Goal: Check status: Check status

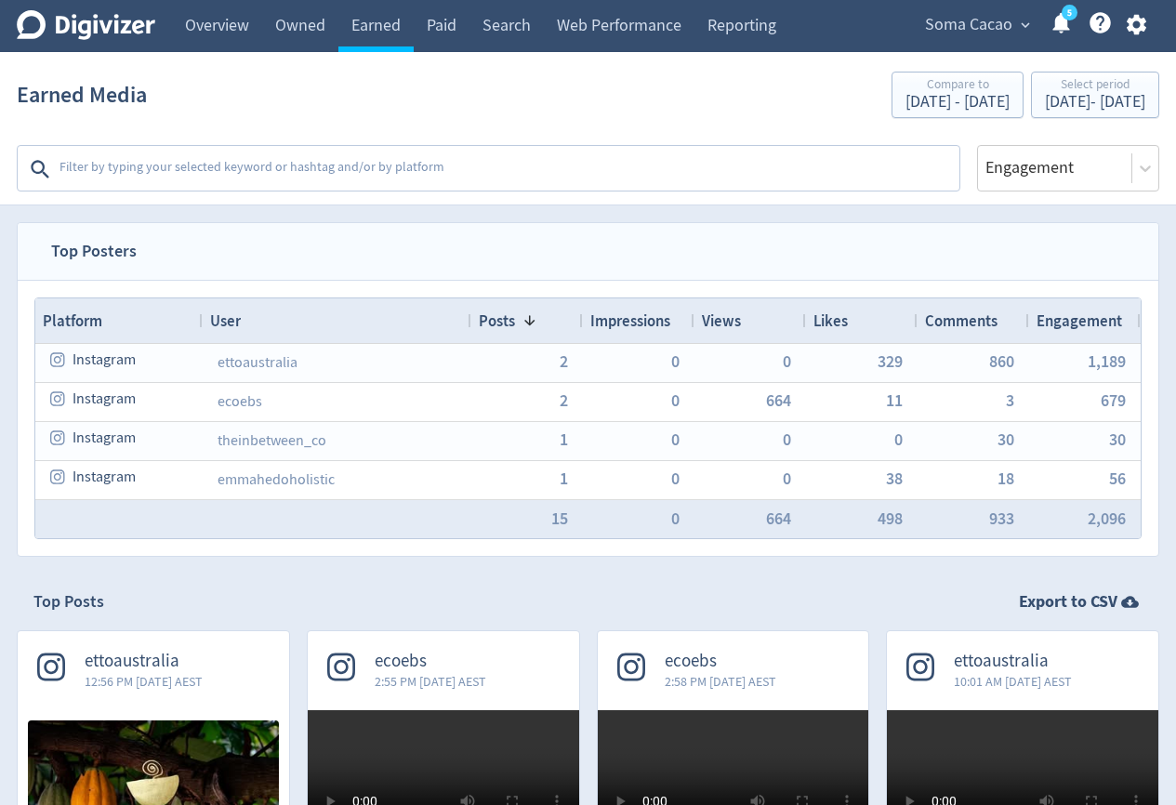
scroll to position [2024, 0]
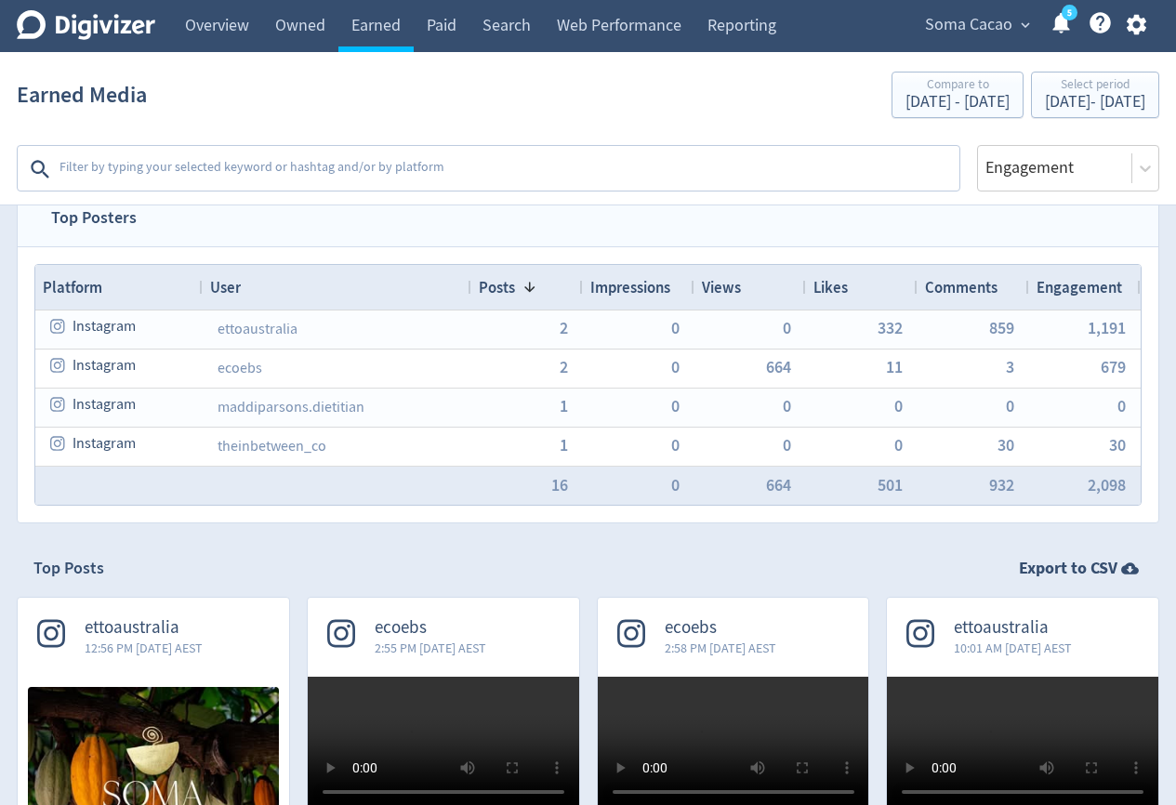
scroll to position [391, 0]
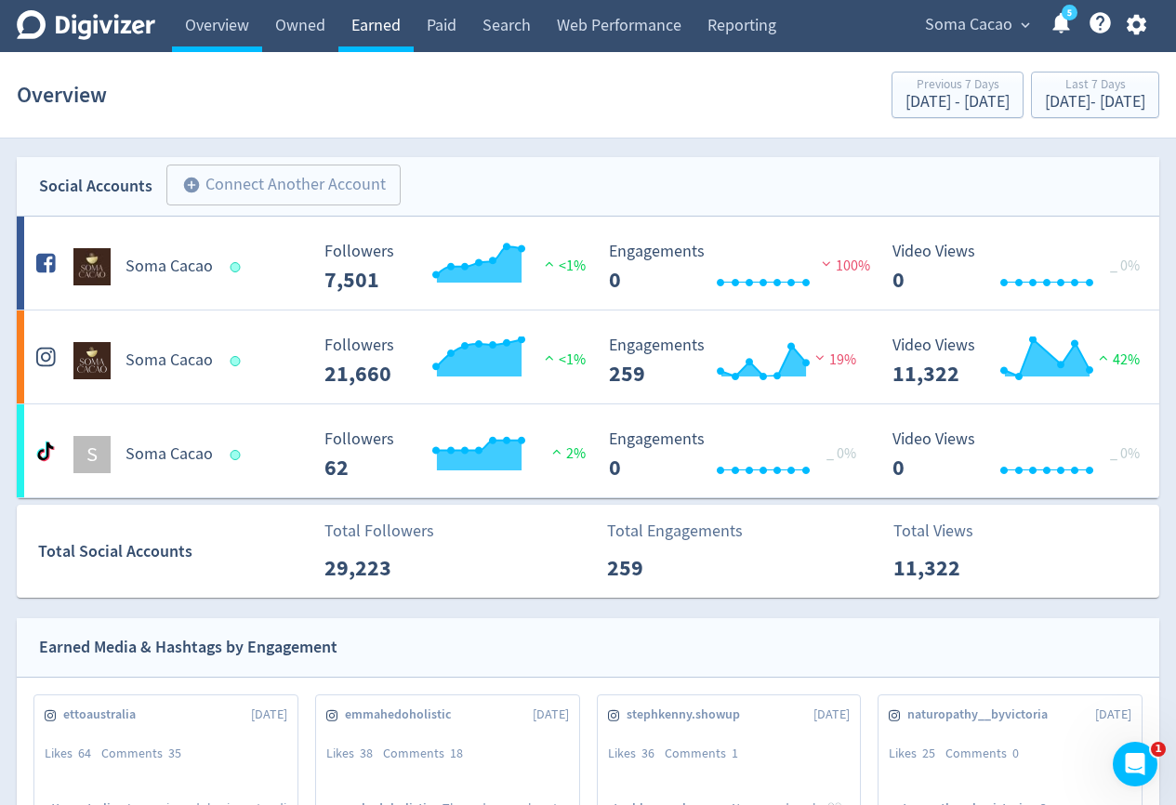
click at [390, 30] on link "Earned" at bounding box center [375, 26] width 75 height 52
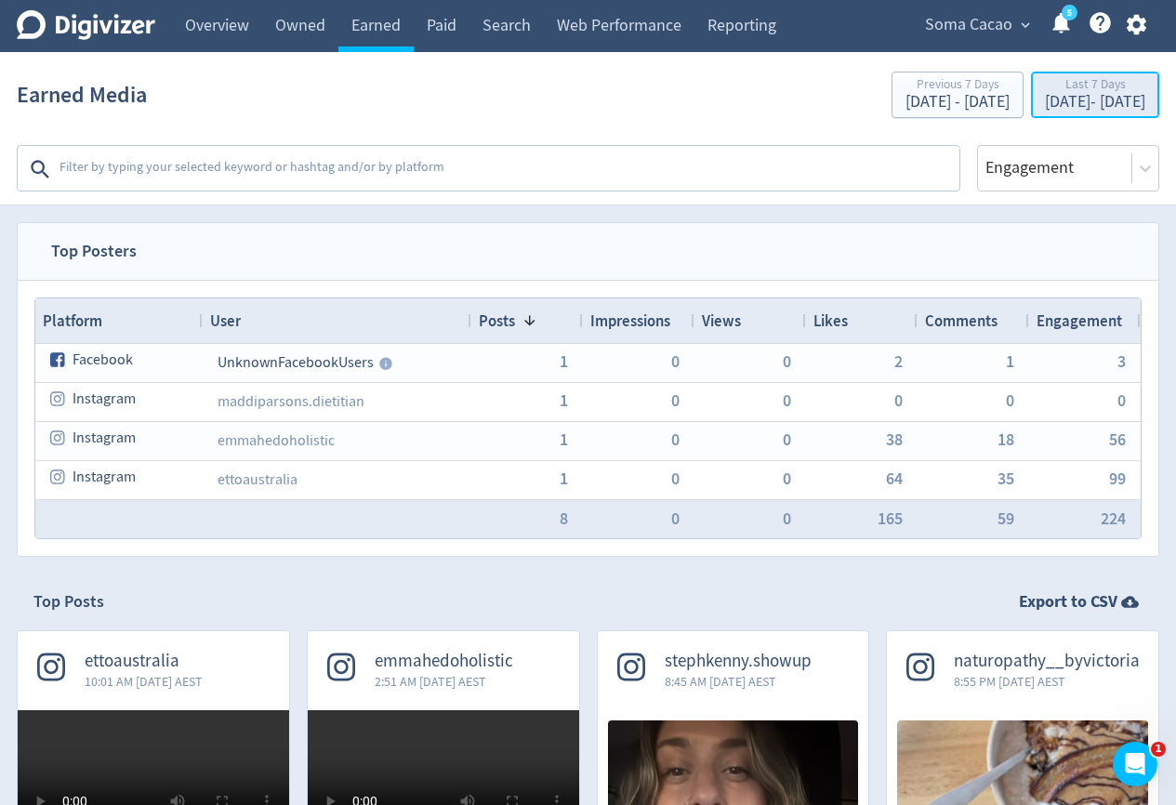
click at [1045, 102] on div "Sep 10, 2025 - Sep 16, 2025" at bounding box center [1095, 102] width 100 height 17
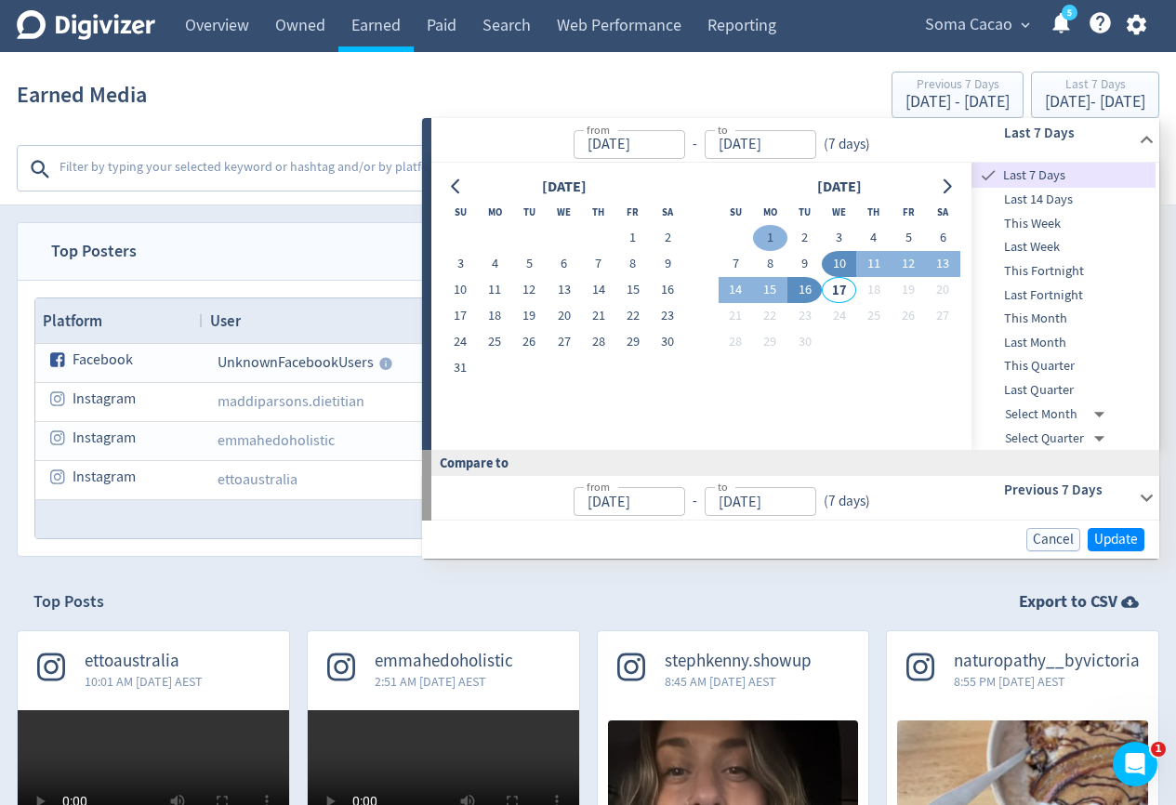
click at [773, 234] on button "1" at bounding box center [770, 238] width 34 height 26
type input "Sep 01, 2025"
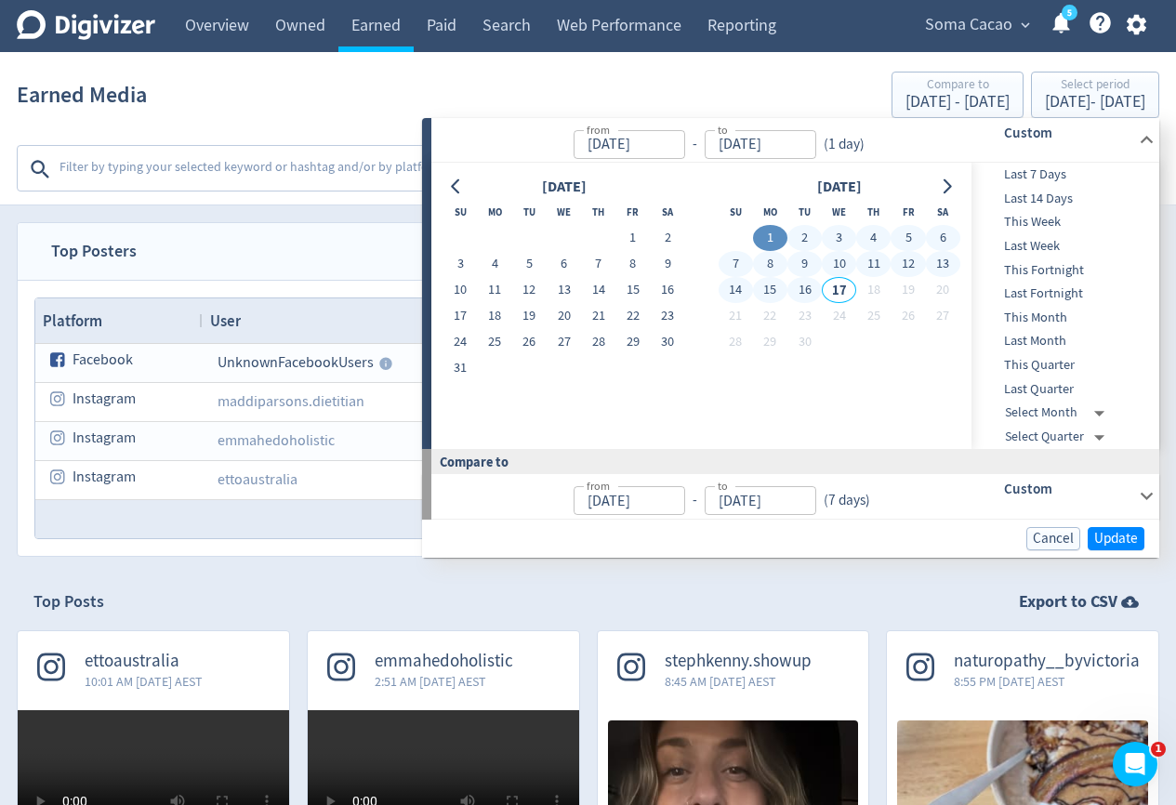
click at [800, 293] on button "16" at bounding box center [804, 290] width 34 height 26
type input "[DATE]"
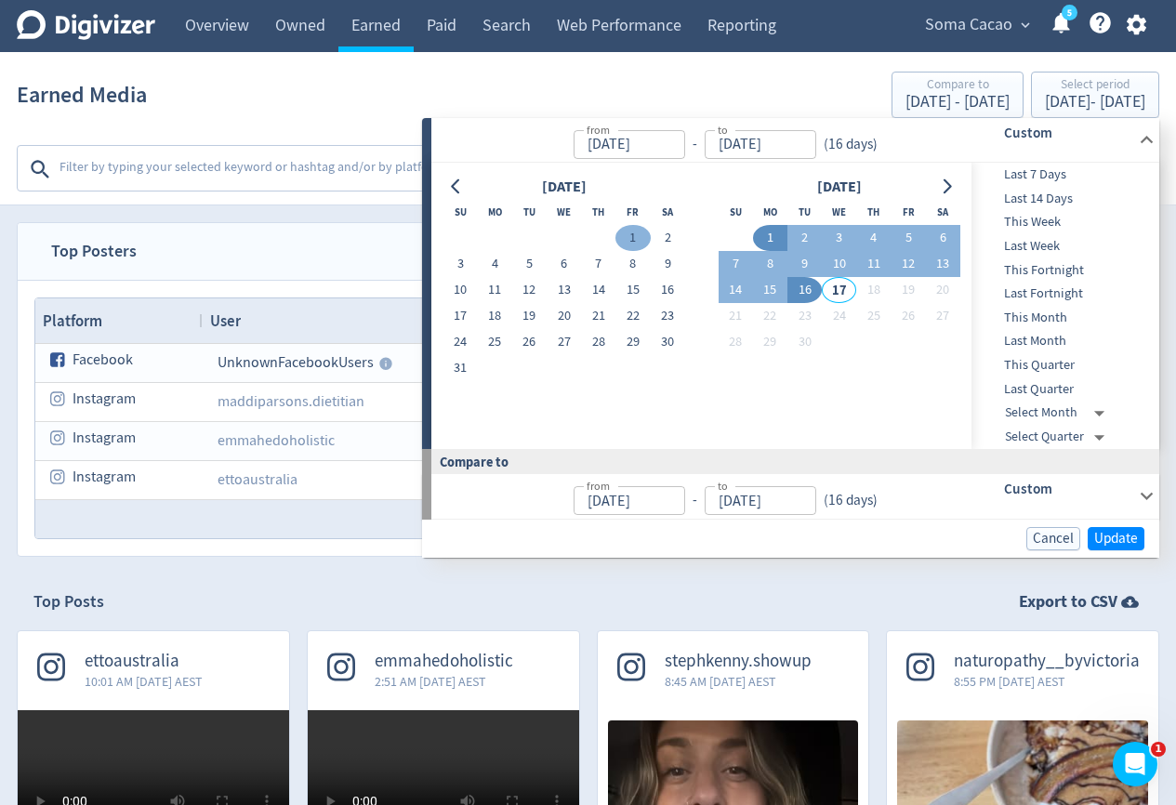
click at [628, 230] on button "1" at bounding box center [632, 238] width 34 height 26
type input "Aug 01, 2025"
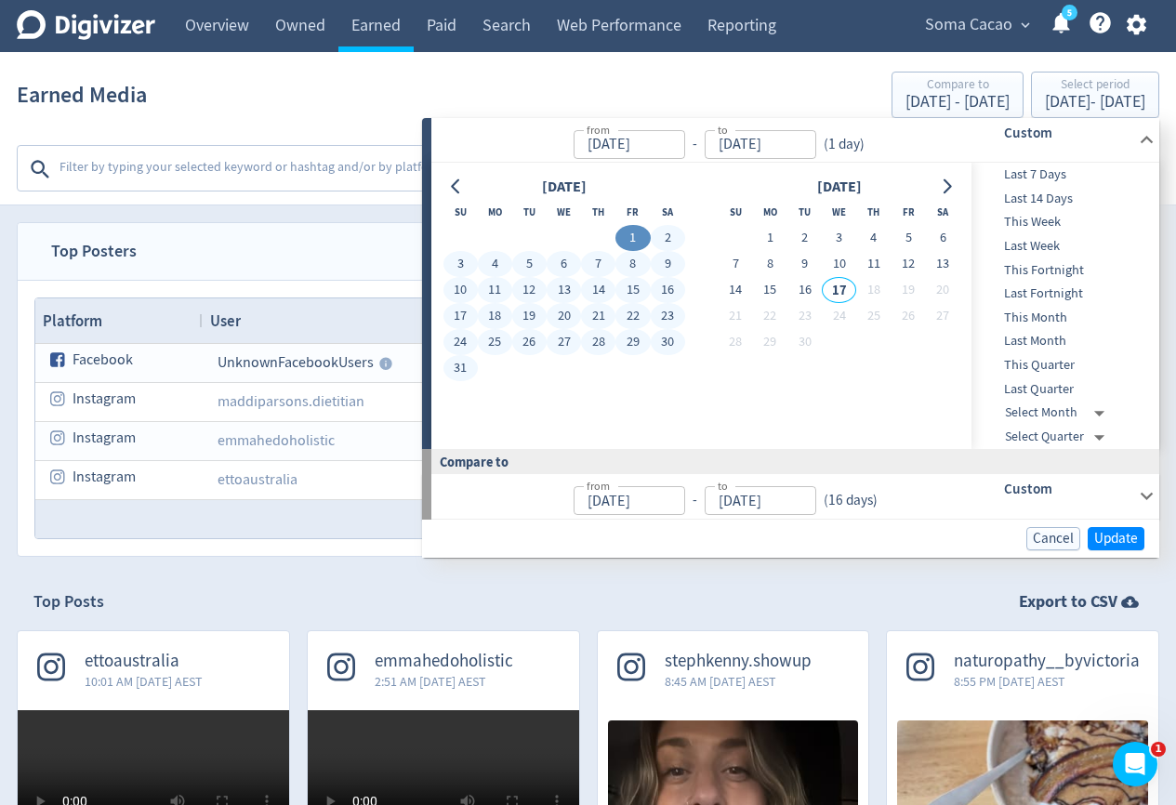
click at [466, 365] on button "31" at bounding box center [460, 368] width 34 height 26
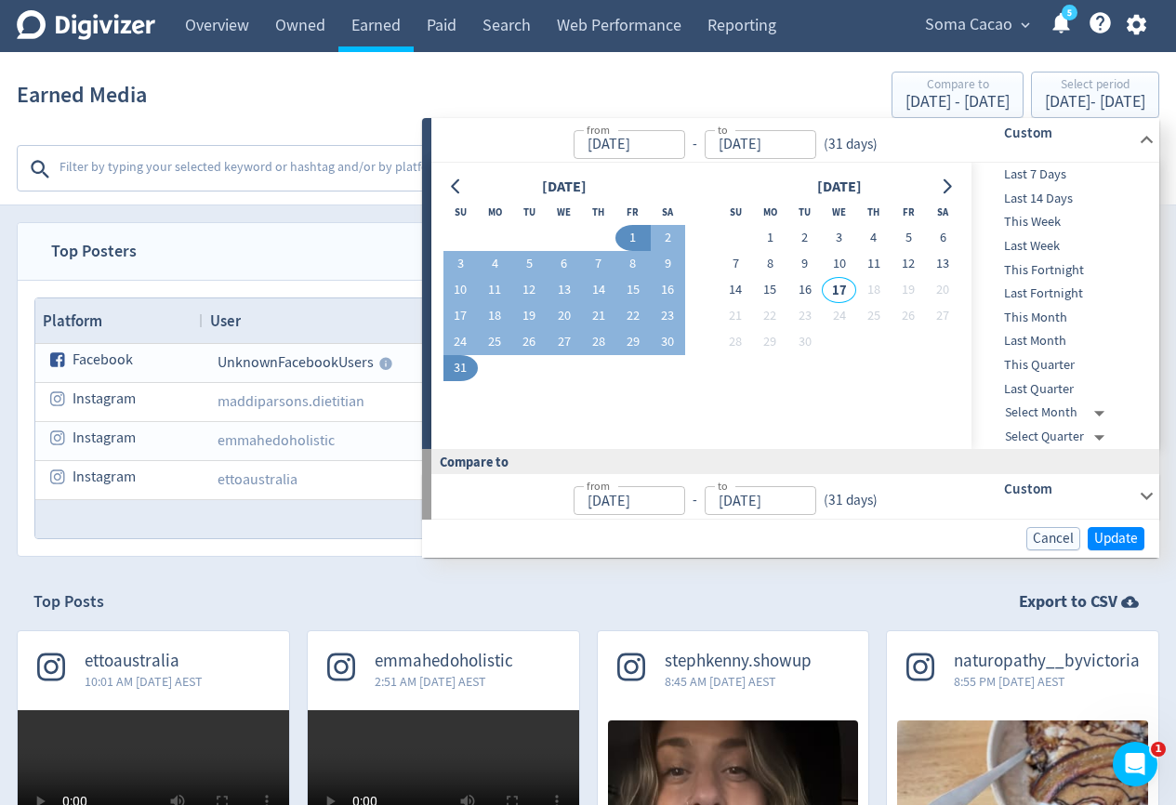
type input "[DATE]"
type input "Jul 01, 2025"
type input "Jul 31, 2025"
click at [1106, 544] on span "Update" at bounding box center [1116, 539] width 44 height 14
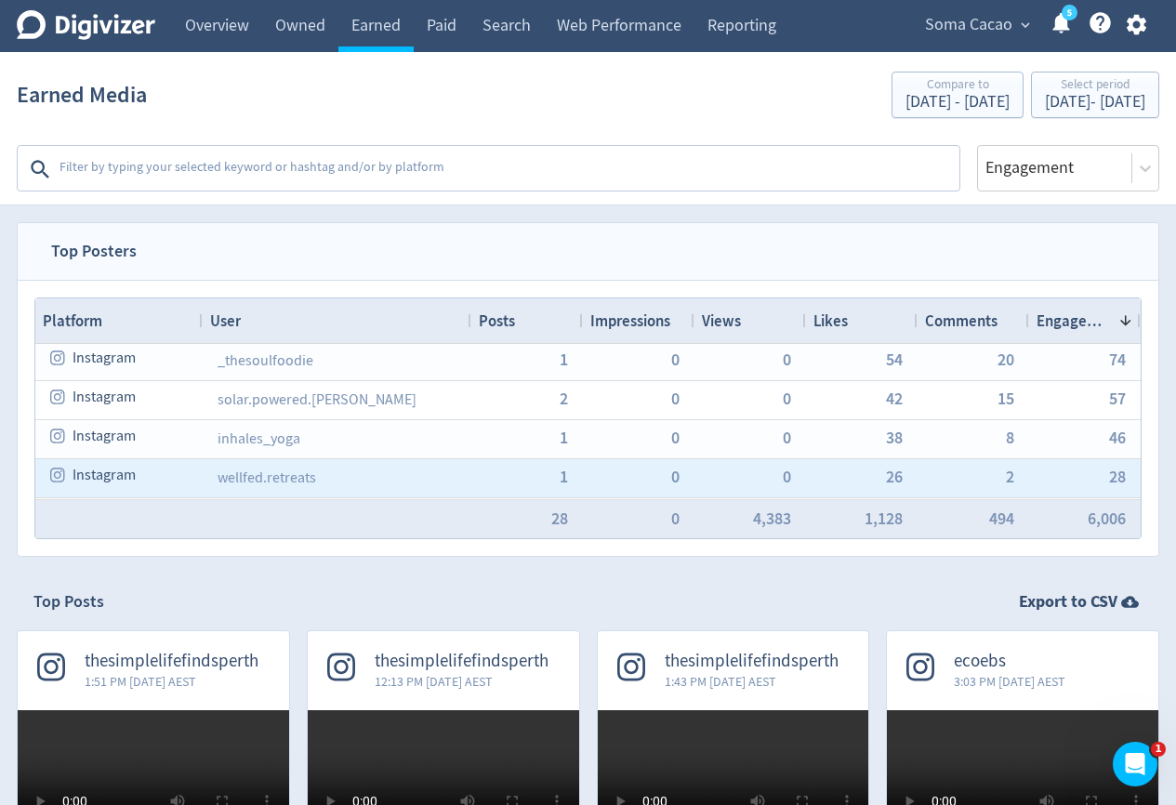
scroll to position [241, 0]
